Goal: Transaction & Acquisition: Purchase product/service

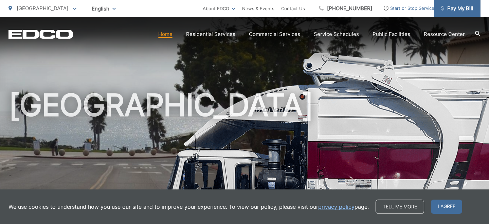
click at [454, 9] on span "Pay My Bill" at bounding box center [457, 8] width 32 height 8
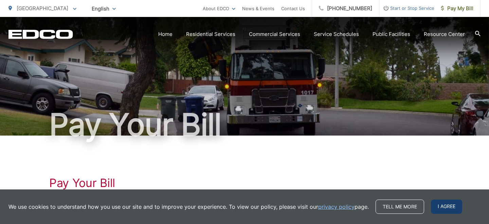
click at [445, 209] on span "I agree" at bounding box center [446, 207] width 31 height 14
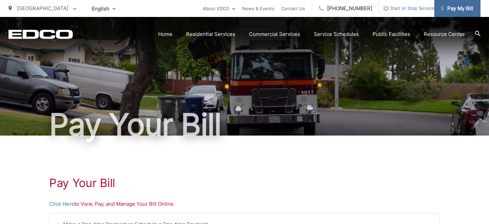
click at [462, 7] on span "Pay My Bill" at bounding box center [457, 8] width 32 height 8
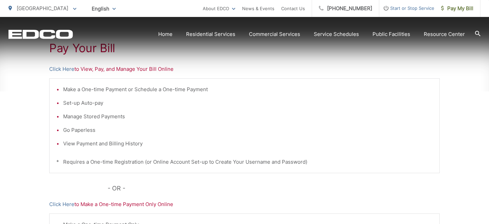
scroll to position [135, 0]
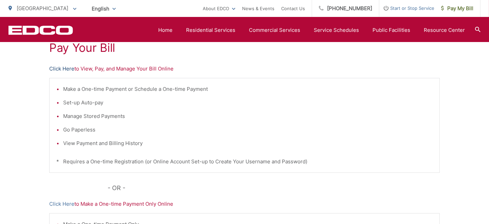
click at [67, 68] on link "Click Here" at bounding box center [61, 69] width 25 height 8
